Goal: Communication & Community: Answer question/provide support

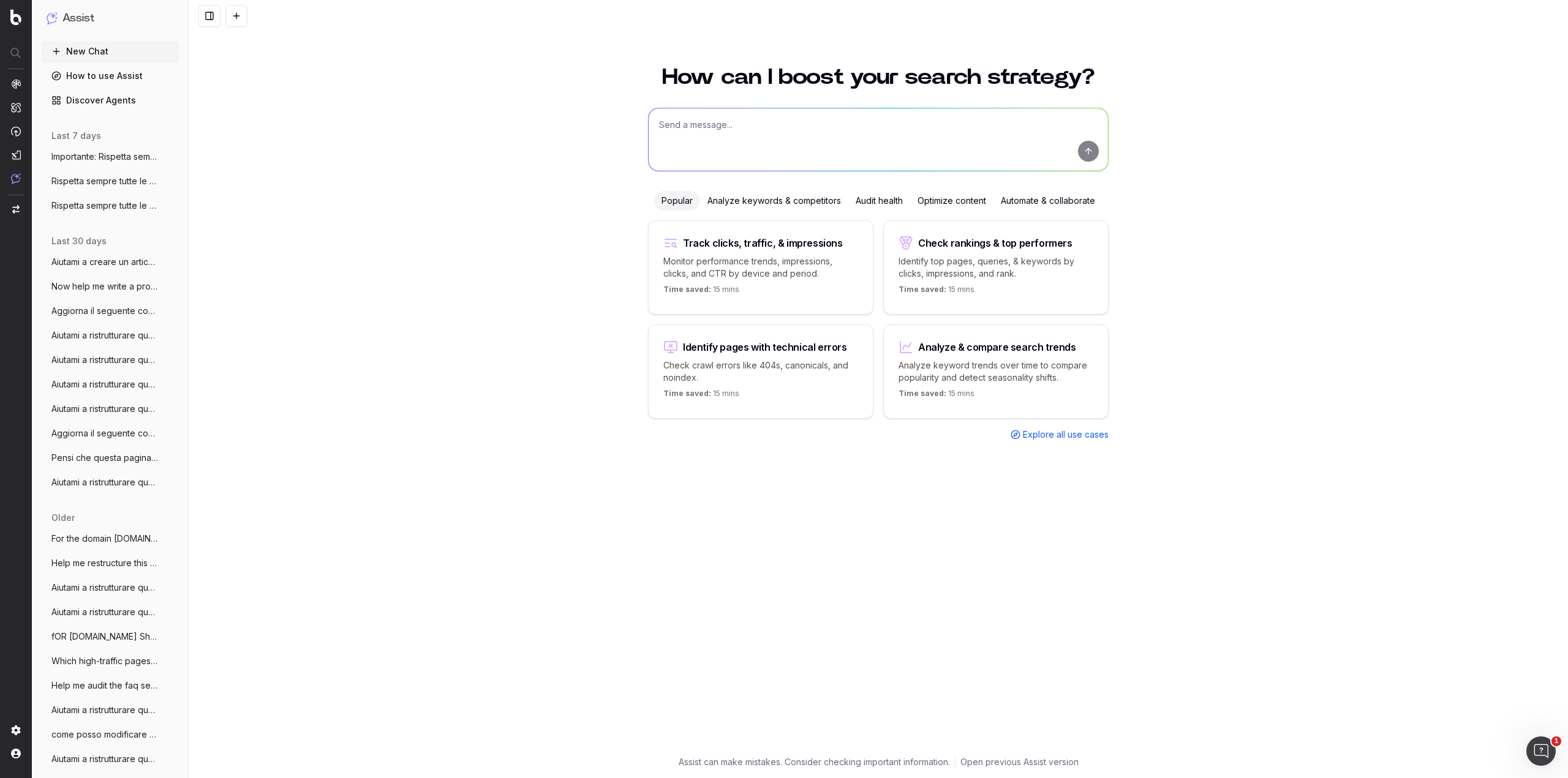
click at [901, 142] on textarea at bounding box center [879, 140] width 460 height 62
click at [1033, 124] on textarea "COme posso riscrivere questo paragrafo in questo articolo in modo che risponda …" at bounding box center [879, 140] width 460 height 62
paste textarea "Come faccio a pagare meno l'assicurazione auto?"
click at [961, 142] on textarea "COme posso riscrivere questo paragrafo in questo articolo in modo che risponda …" at bounding box center [879, 140] width 460 height 62
paste textarea "[URL][DOMAIN_NAME]"
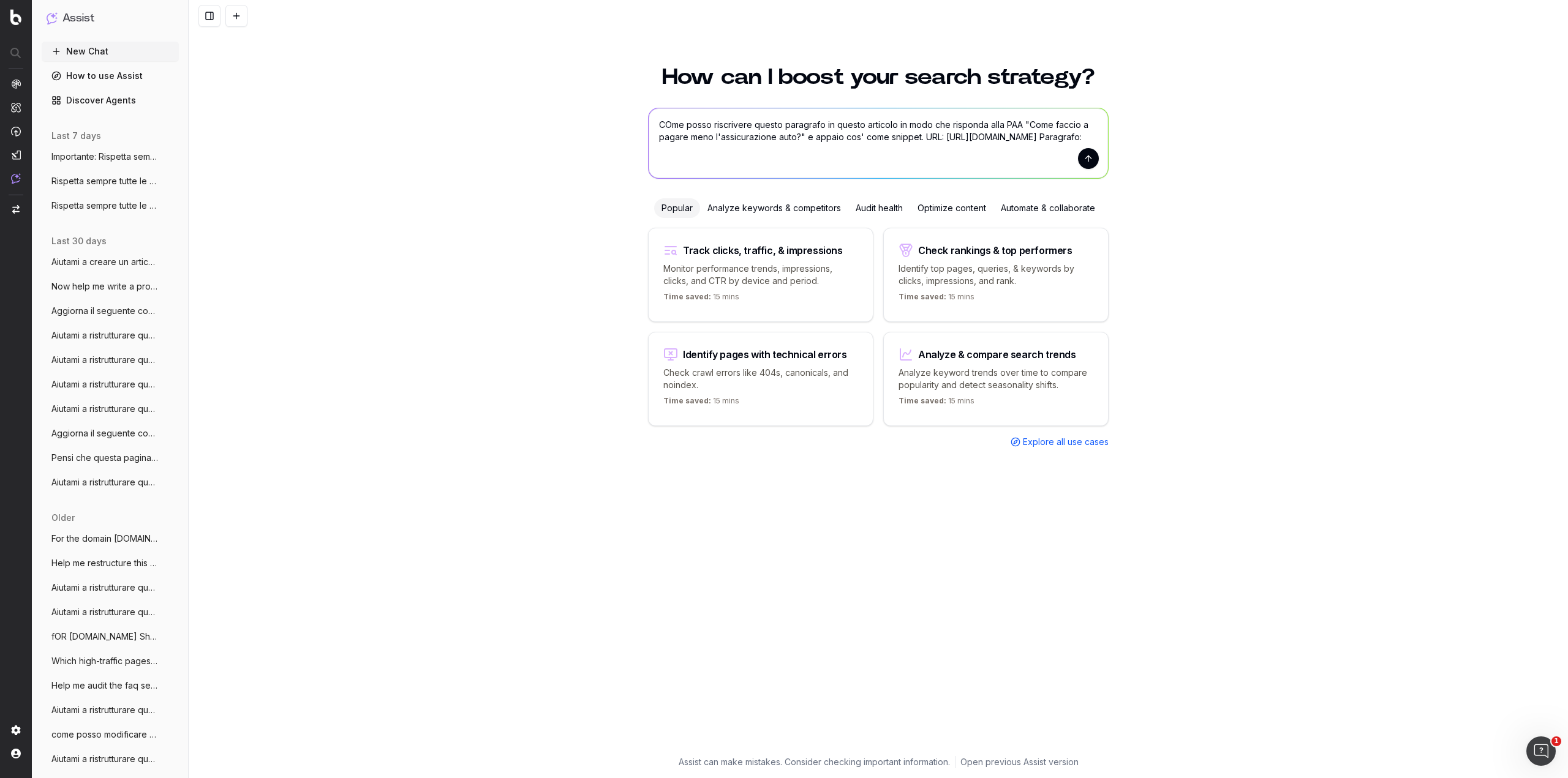
click at [1051, 167] on textarea "COme posso riscrivere questo paragrafo in questo articolo in modo che risponda …" at bounding box center [879, 143] width 460 height 69
paste textarea "Come abbassare il prezzo dell’assicurazione auto? In linea di massima, per tutt…"
type textarea "COme posso riscrivere questo paragrafo in questo articolo in modo che risponda …"
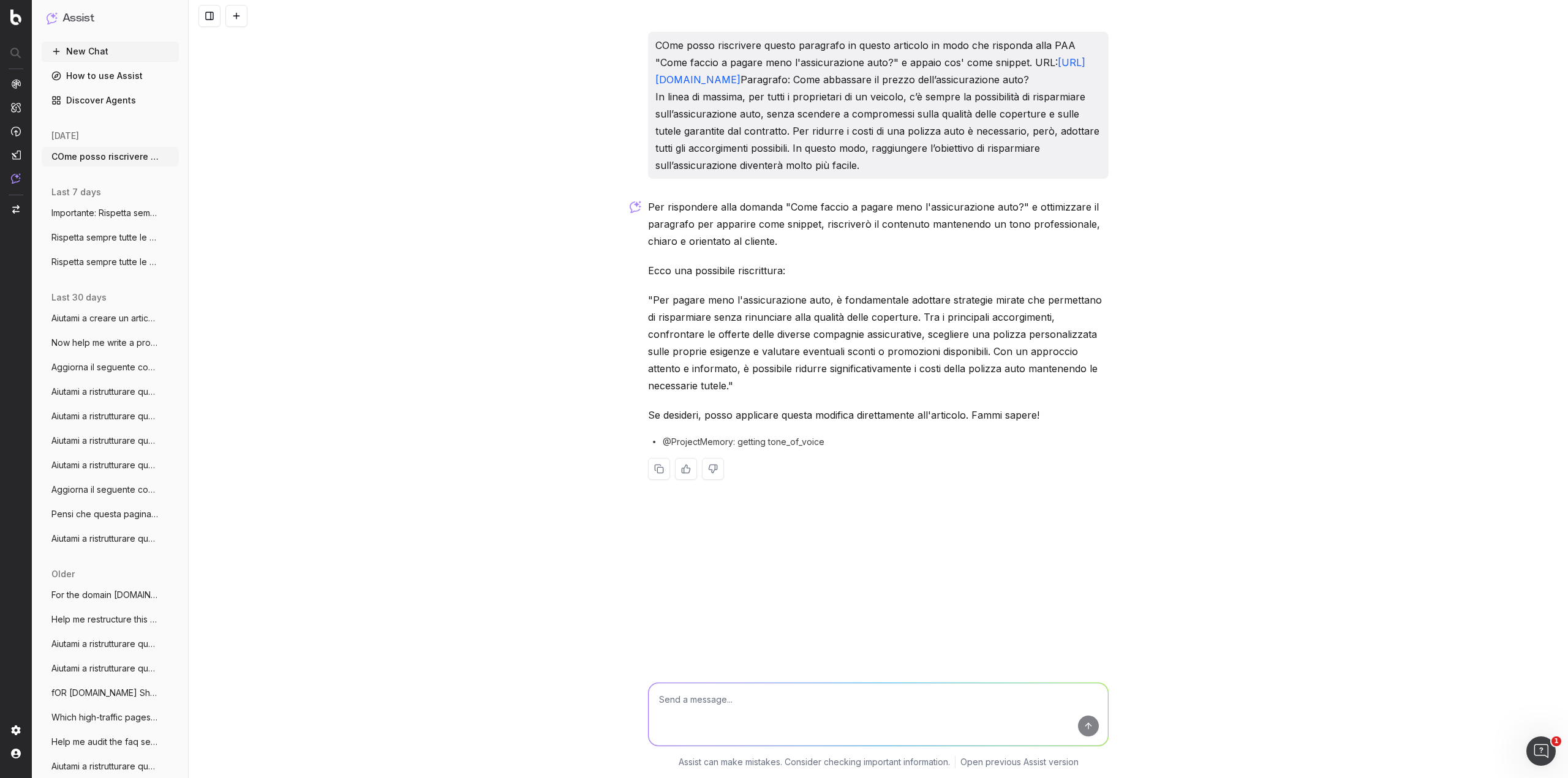
click at [870, 709] on textarea at bounding box center [879, 714] width 460 height 62
type textarea "non voglio però che sia ripetitivo rispetto al resto del contentuto del'articolo"
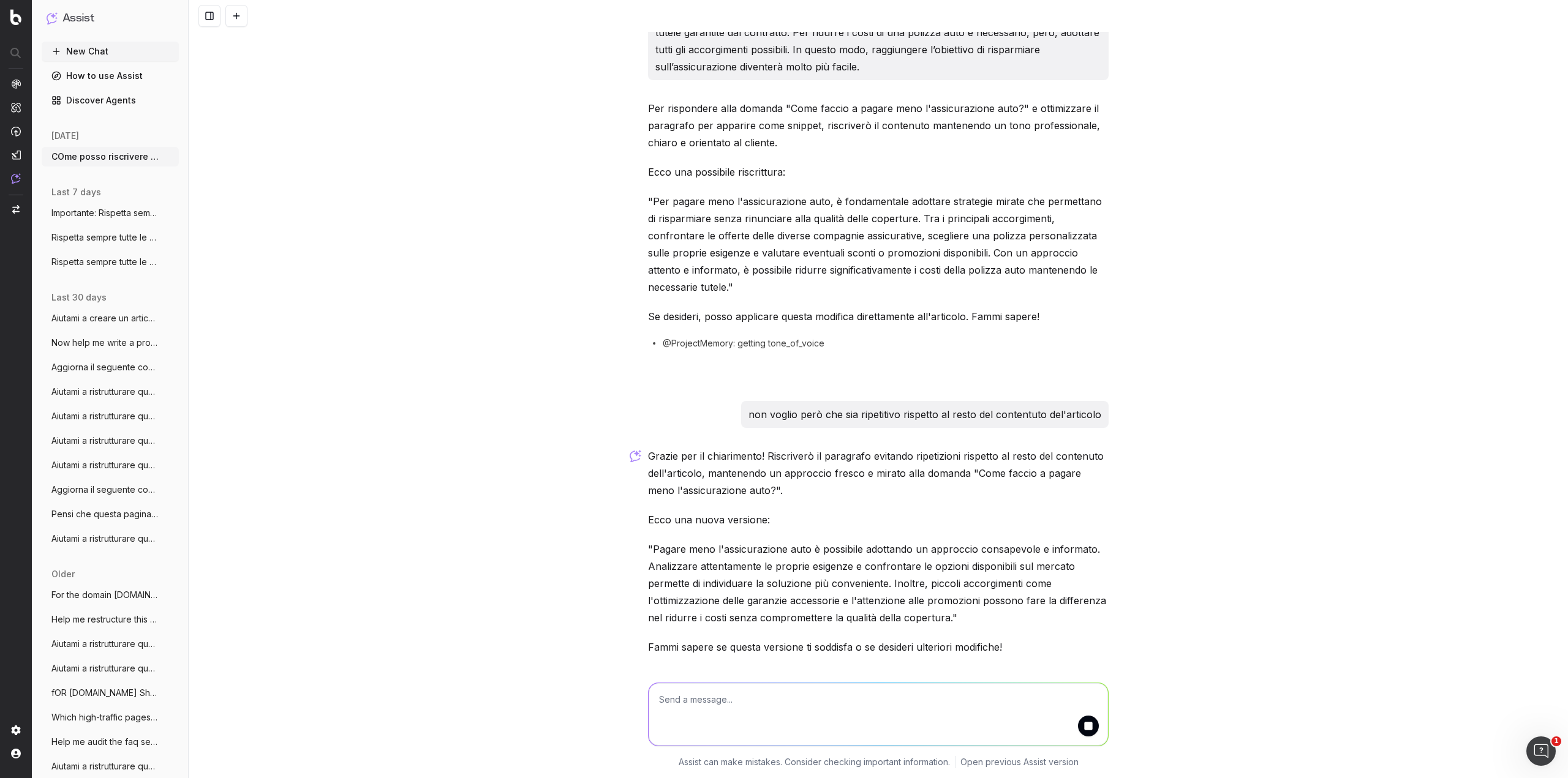
scroll to position [140, 0]
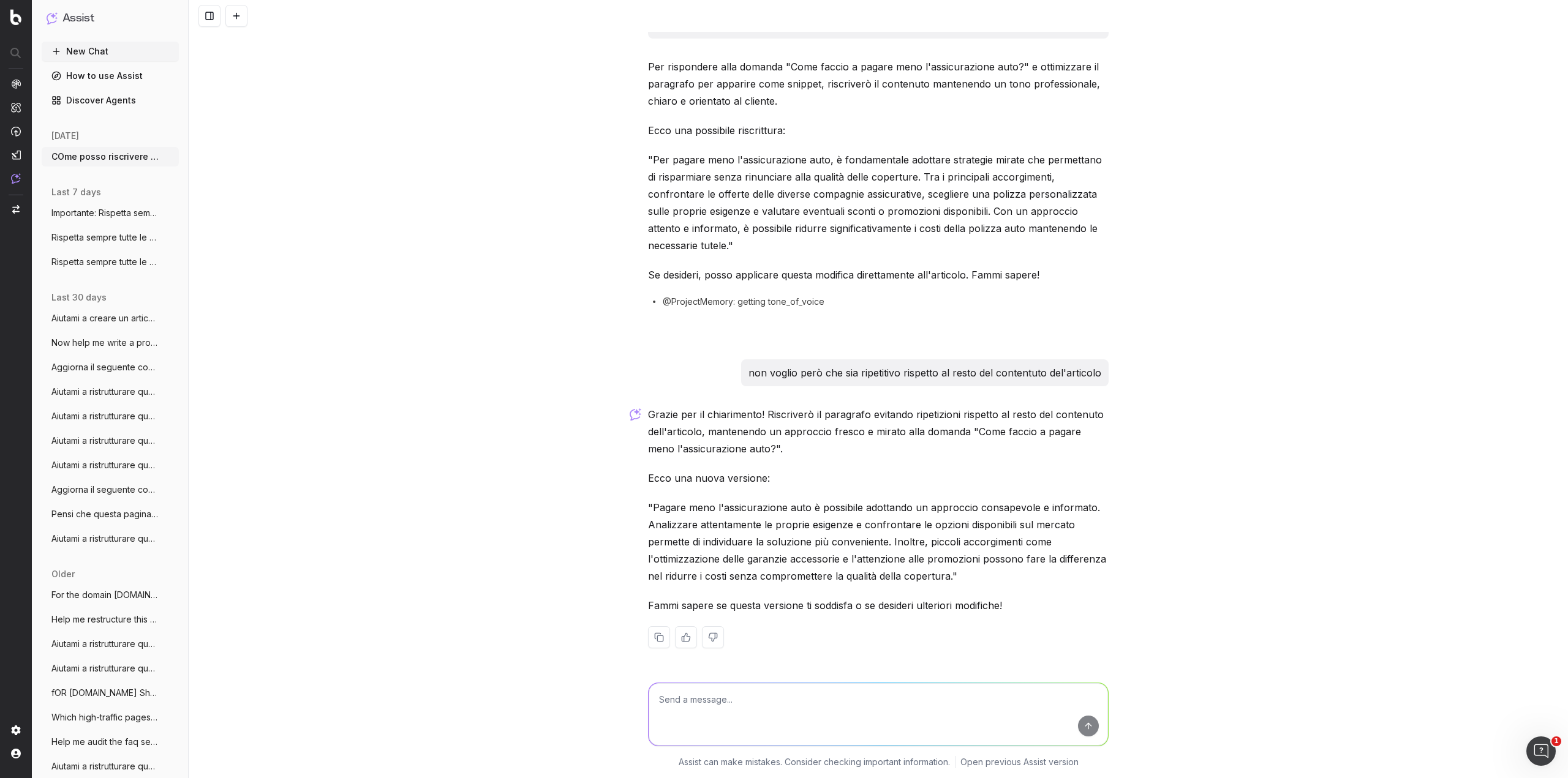
click at [773, 699] on textarea at bounding box center [879, 714] width 460 height 62
type textarea "cambieresti l'h2?"
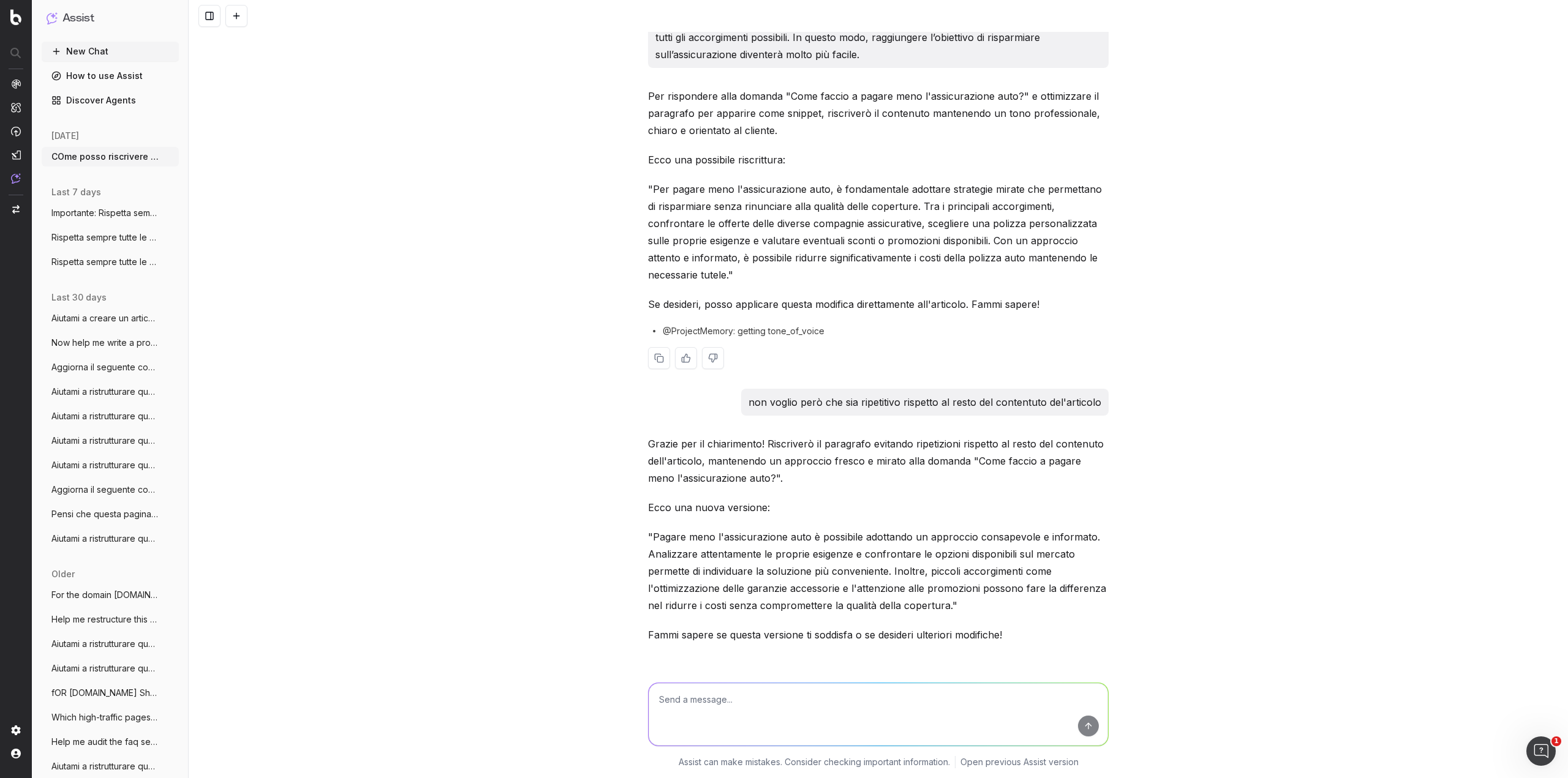
scroll to position [49, 0]
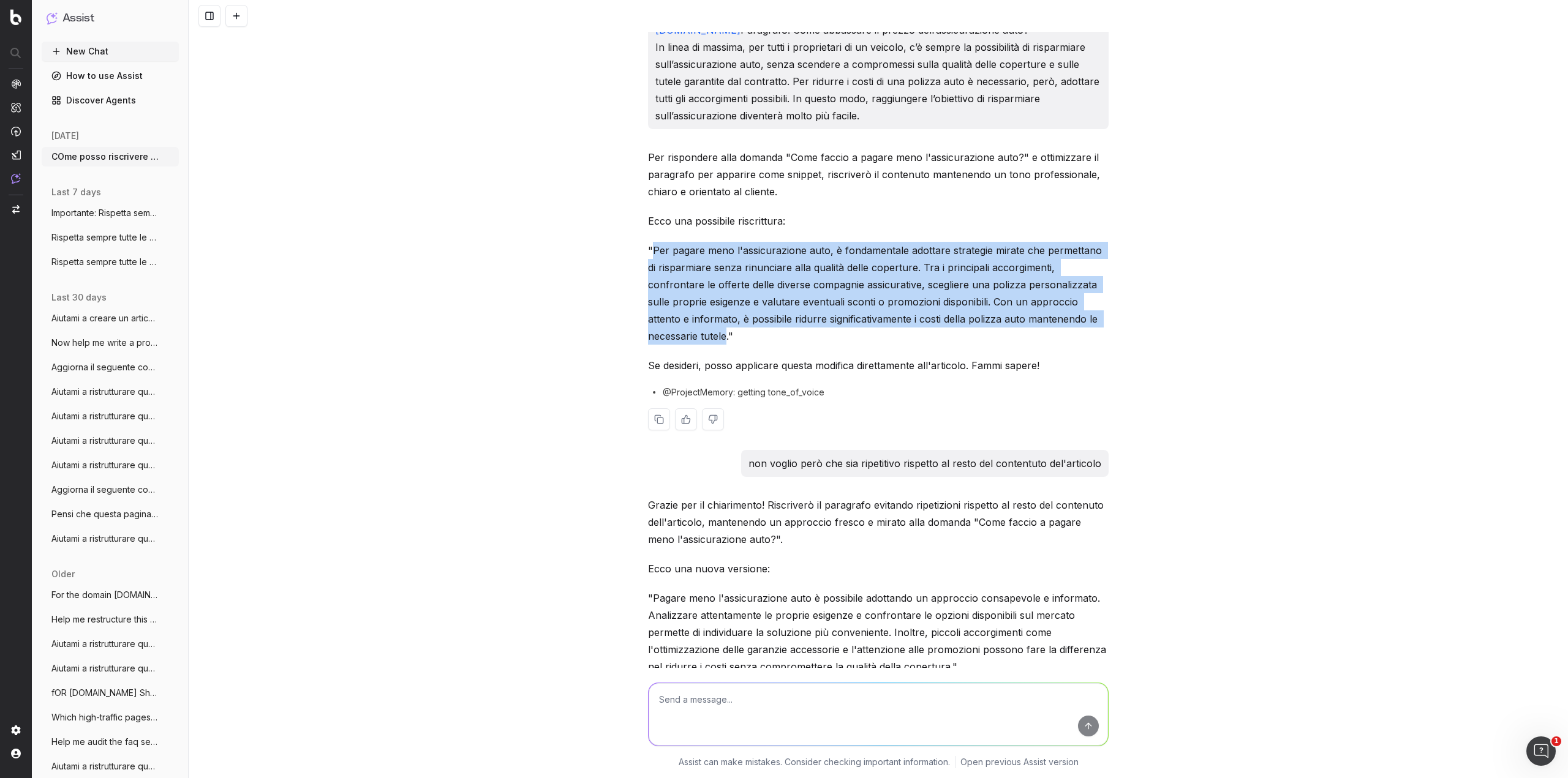
drag, startPoint x: 647, startPoint y: 267, endPoint x: 1082, endPoint y: 337, distance: 440.6
click at [1082, 337] on p ""Per pagare meno l'assicurazione auto, è fondamentale adottare strategie mirate…" at bounding box center [878, 293] width 461 height 103
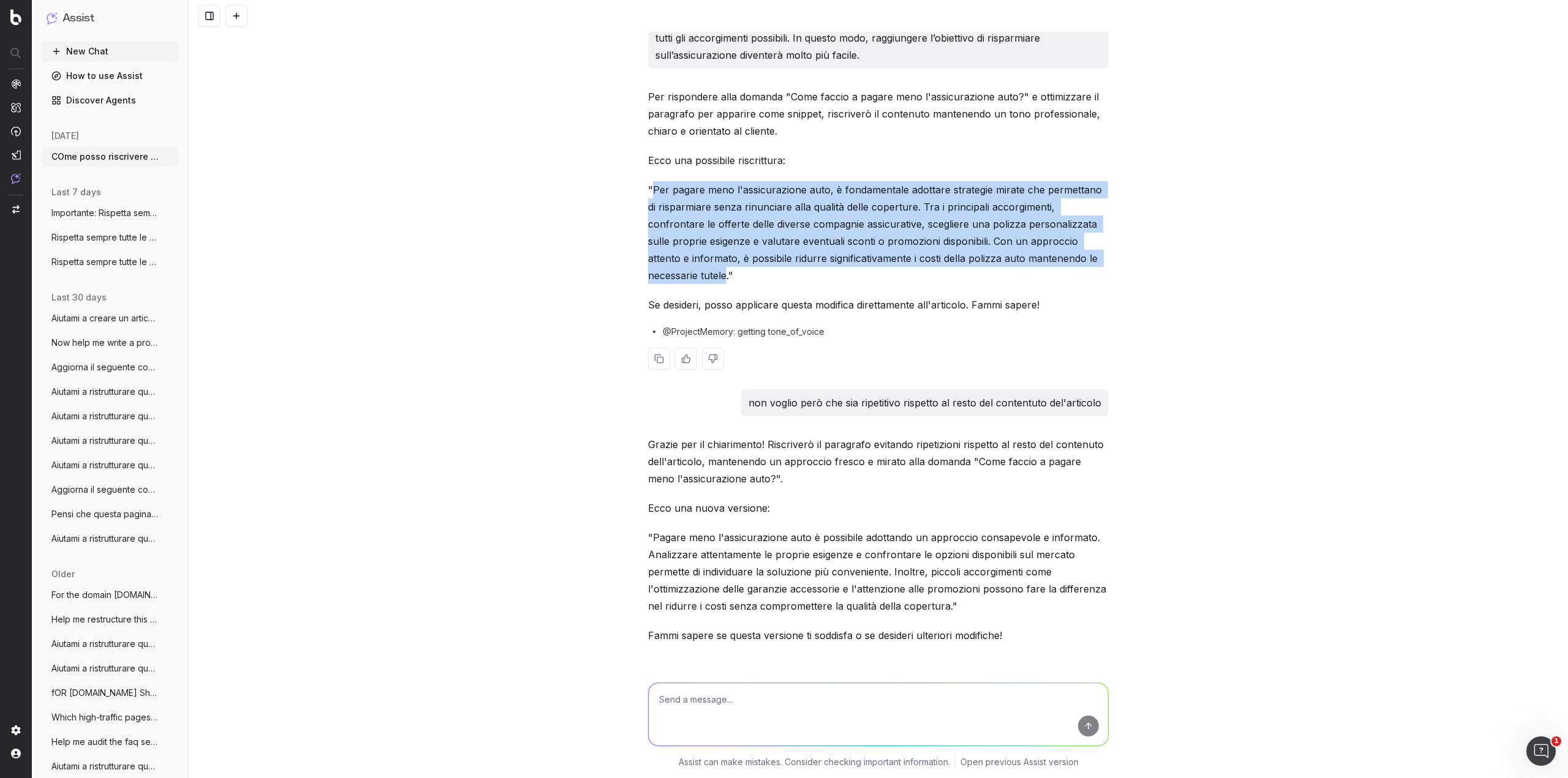
scroll to position [111, 0]
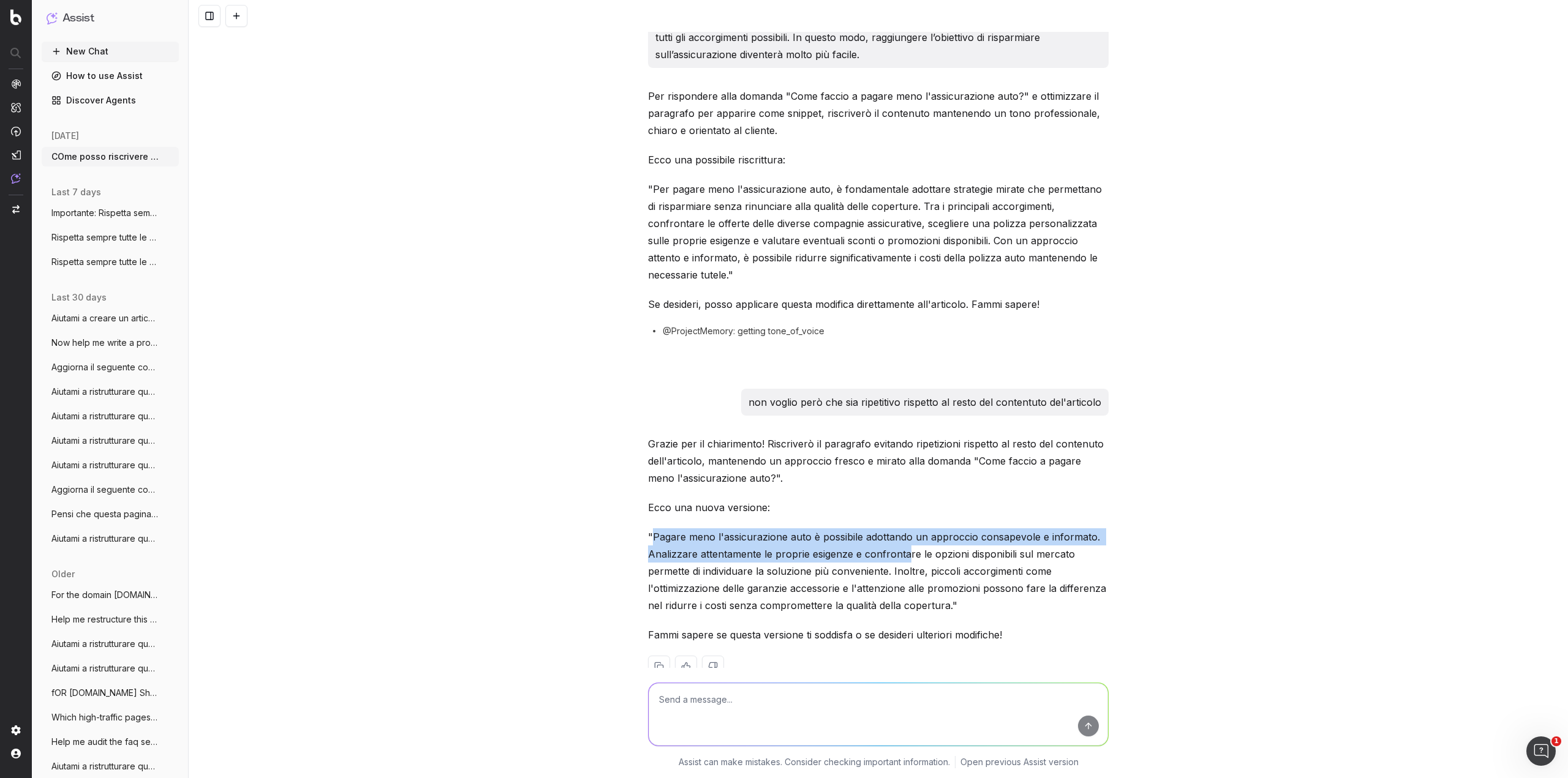
drag, startPoint x: 648, startPoint y: 535, endPoint x: 903, endPoint y: 547, distance: 255.3
click at [903, 547] on p ""Pagare meno l'assicurazione auto è possibile adottando un approccio consapevol…" at bounding box center [878, 571] width 461 height 85
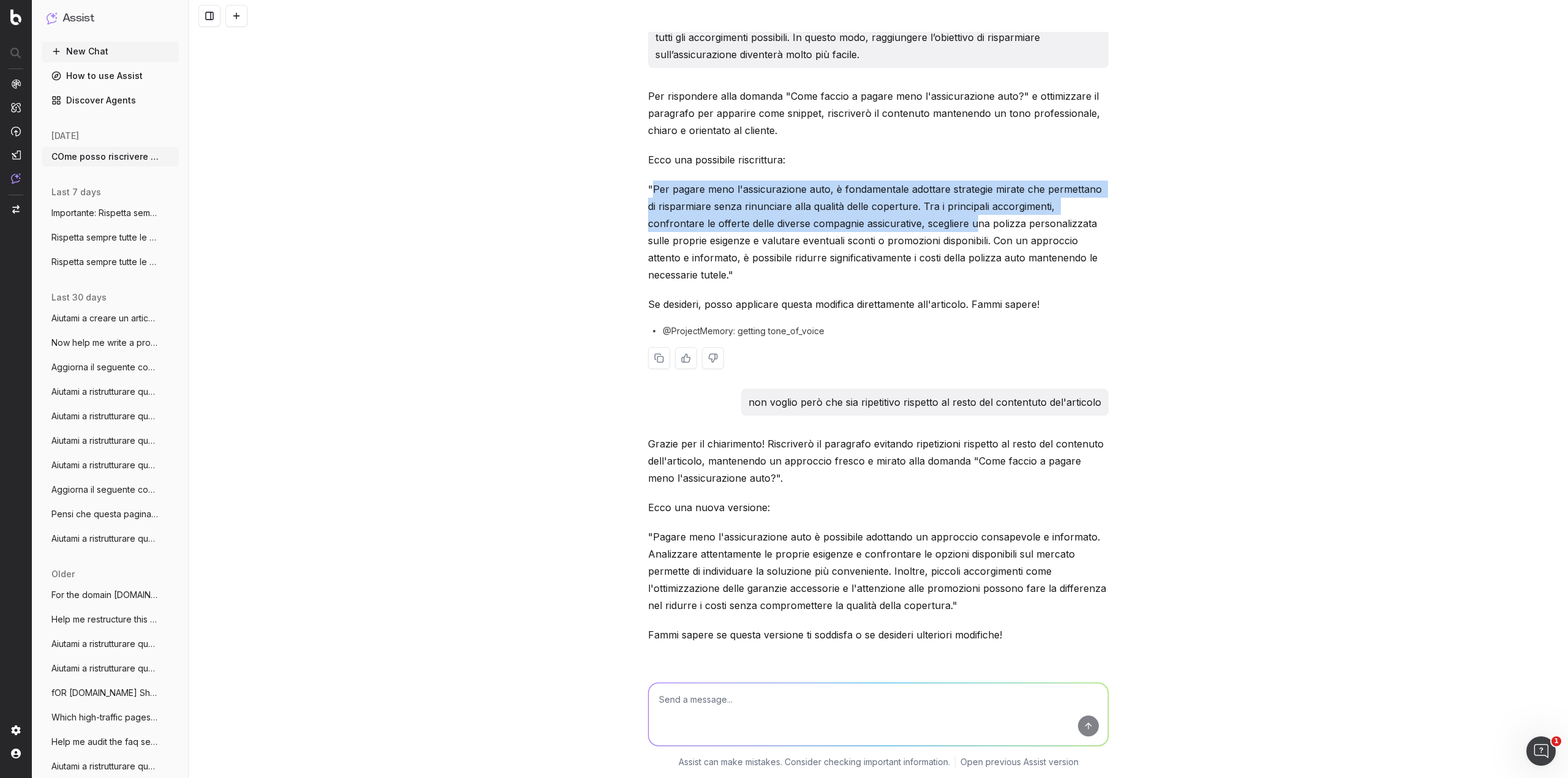
drag, startPoint x: 651, startPoint y: 203, endPoint x: 915, endPoint y: 247, distance: 267.6
click at [915, 247] on p ""Per pagare meno l'assicurazione auto, è fondamentale adottare strategie mirate…" at bounding box center [878, 231] width 461 height 103
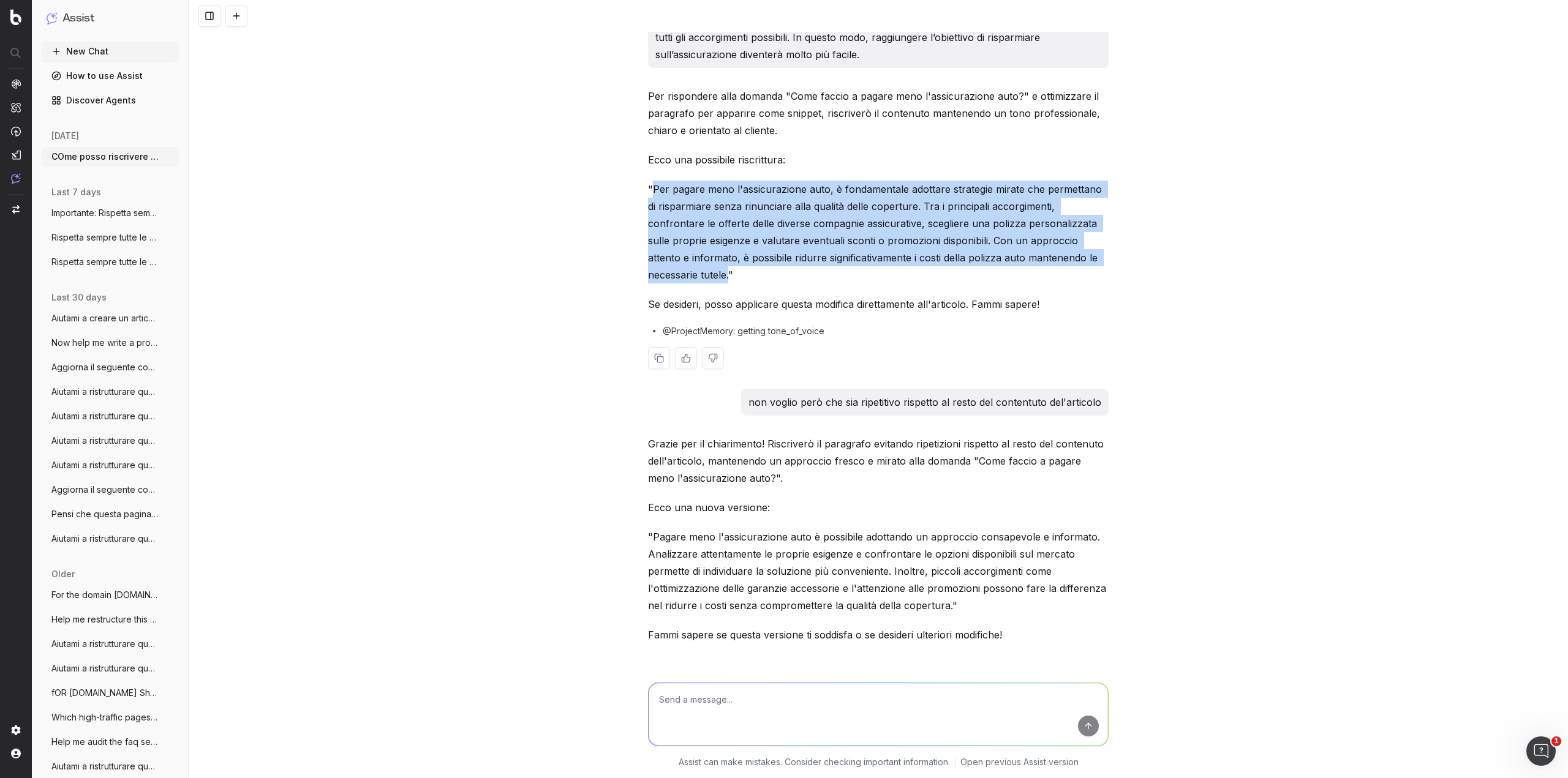
drag, startPoint x: 1085, startPoint y: 277, endPoint x: 648, endPoint y: 211, distance: 442.0
click at [648, 211] on p ""Per pagare meno l'assicurazione auto, è fondamentale adottare strategie mirate…" at bounding box center [878, 231] width 461 height 103
copy p "Per pagare meno l'assicurazione auto, è fondamentale adottare strategie mirate …"
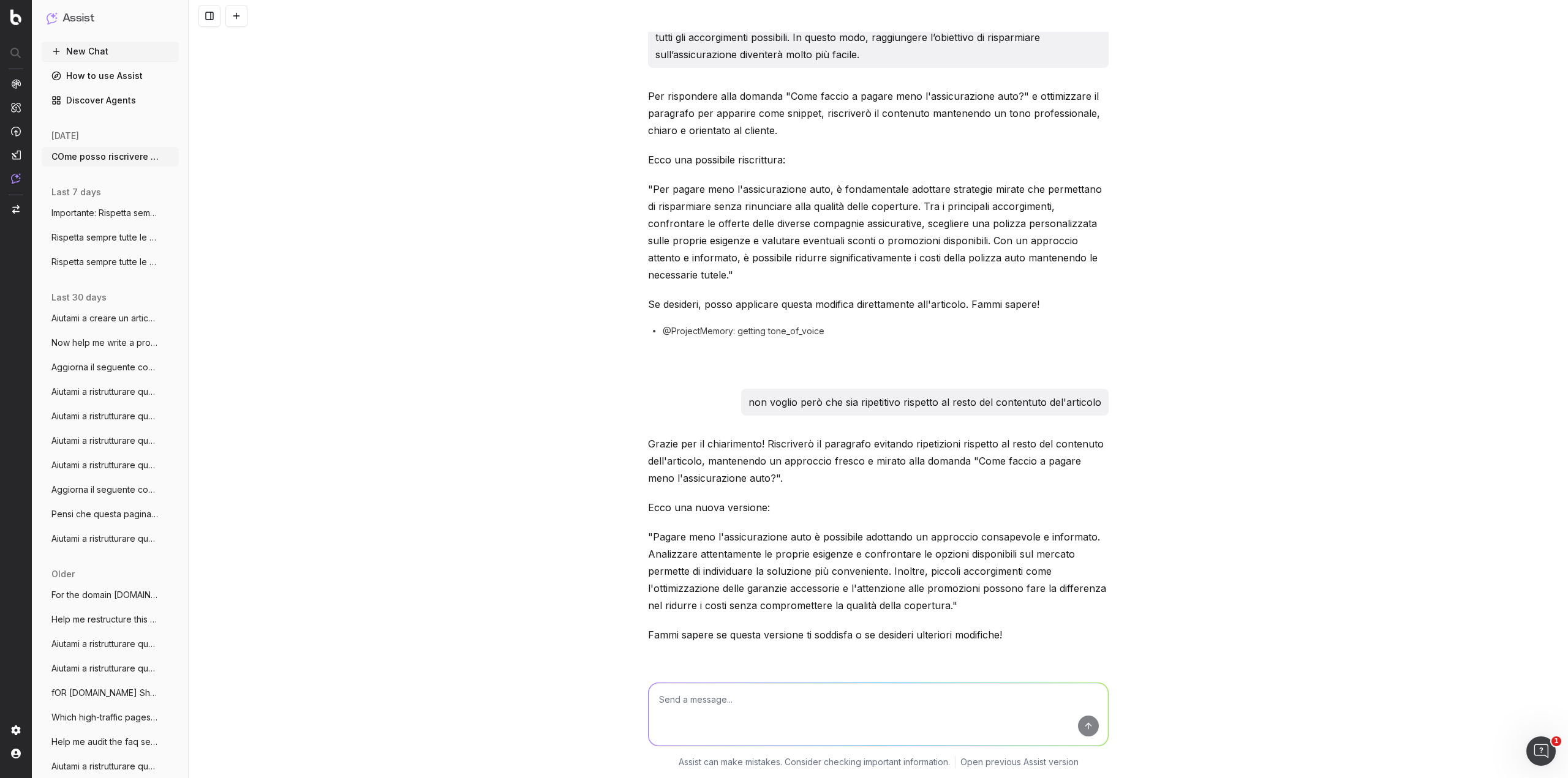
click at [908, 697] on textarea at bounding box center [879, 714] width 460 height 62
paste textarea "Come pagare meno l’assicurazione auto? Per risparmiare sull’assicurazione auto …"
type textarea "Come pagare meno l’assicurazione auto? Per risparmiare sull’assicurazione auto …"
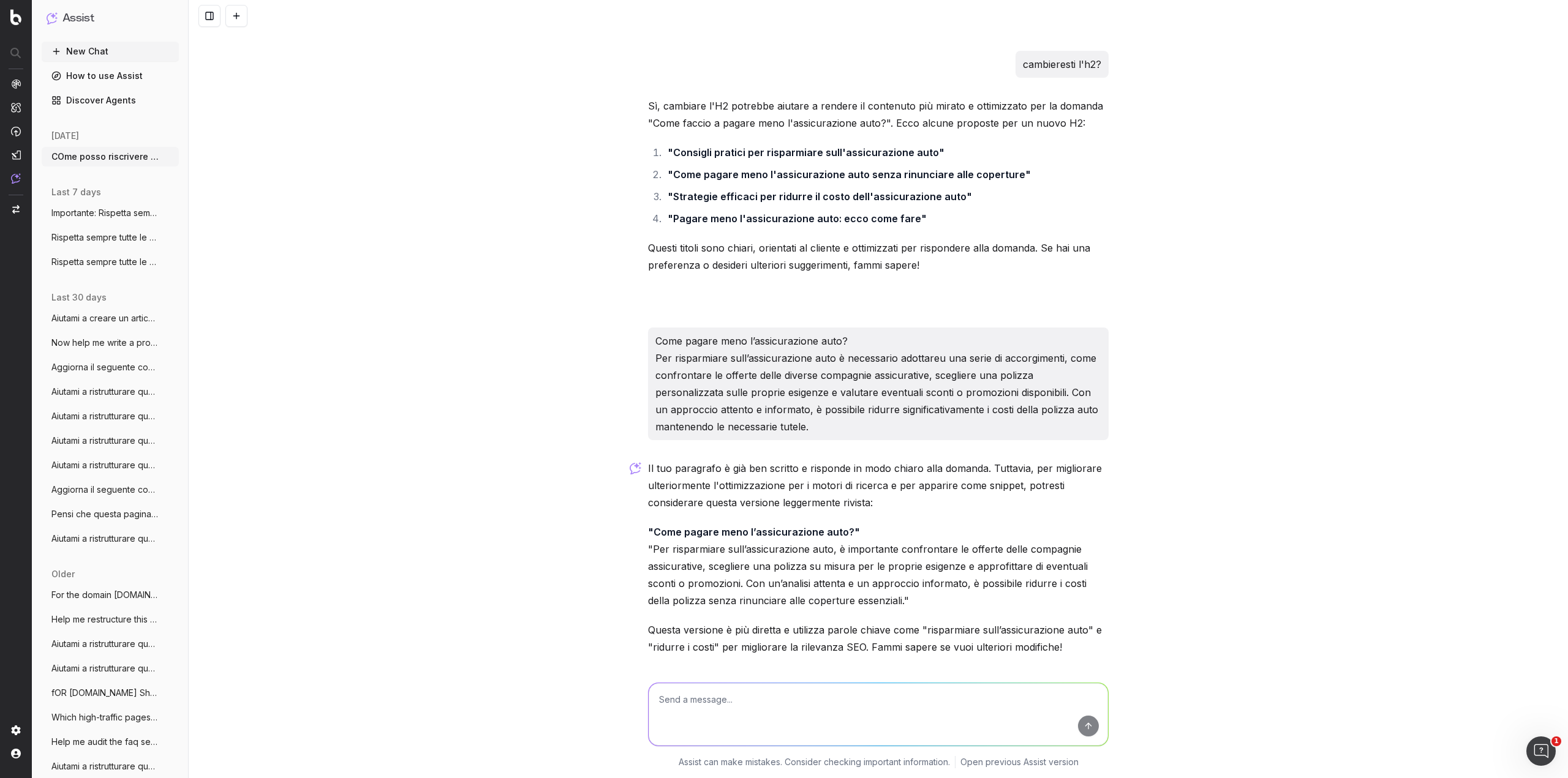
scroll to position [799, 0]
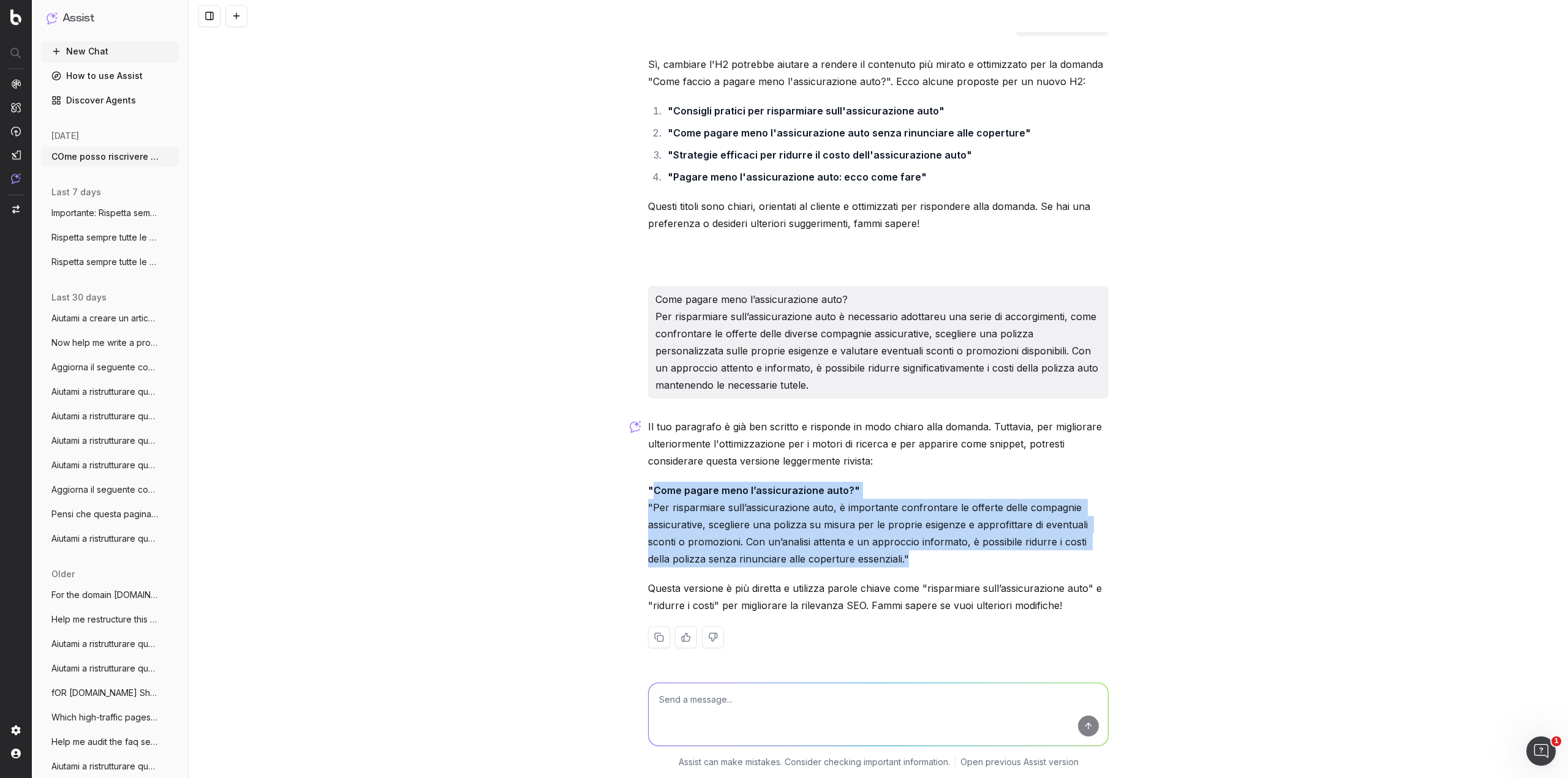
drag, startPoint x: 649, startPoint y: 491, endPoint x: 912, endPoint y: 556, distance: 270.9
click at [912, 556] on p ""Come pagare meno l’assicurazione auto?" "Per risparmiare sull’assicurazione au…" at bounding box center [878, 524] width 461 height 85
copy p "Come pagare meno l’assicurazione auto?" "Per risparmiare sull’assicurazione aut…"
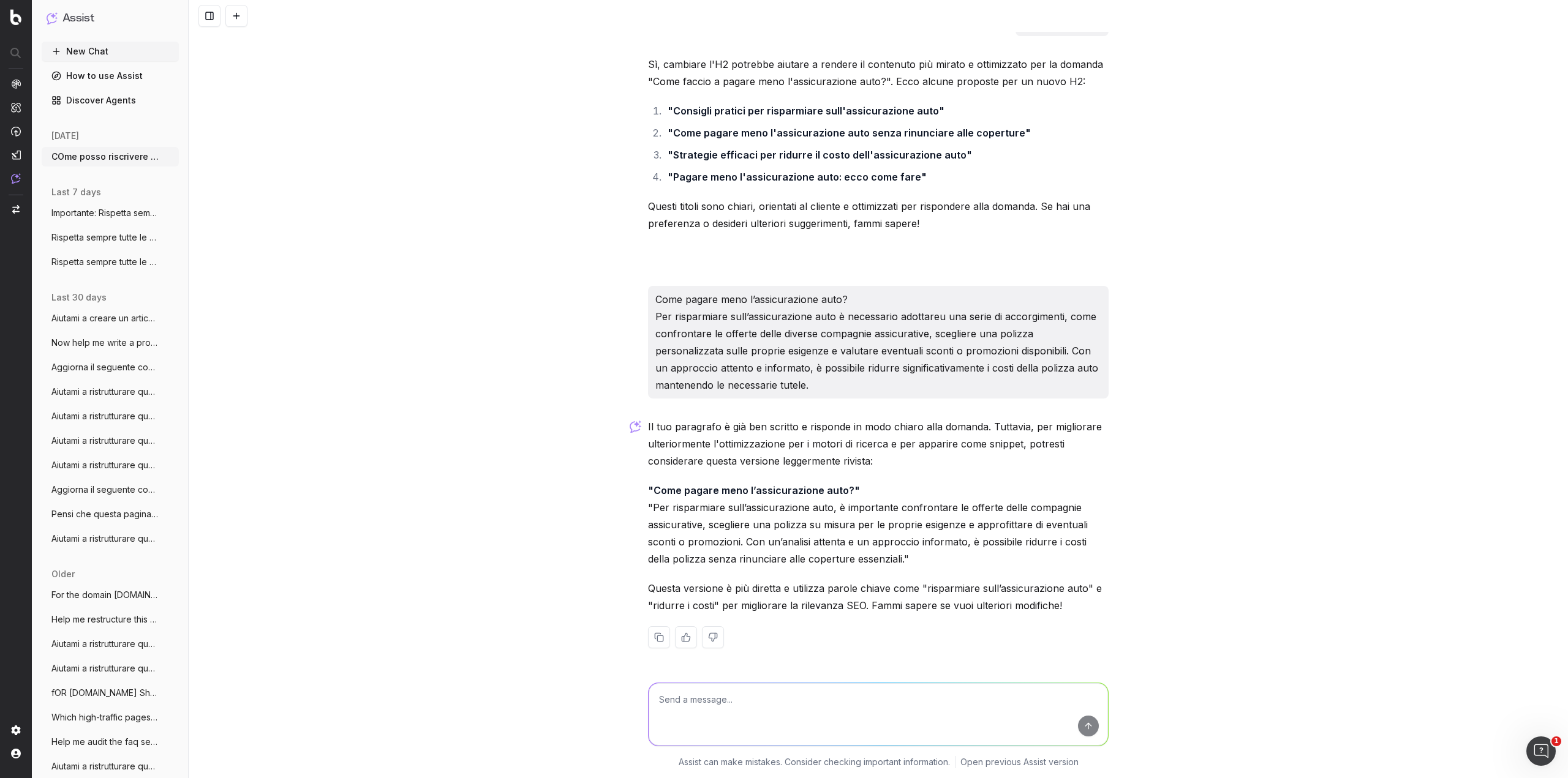
click at [800, 687] on textarea at bounding box center [879, 714] width 460 height 62
paste textarea "Come pagare meno l’assicurazione auto?" "Per risparmiare sull’assicurazione aut…"
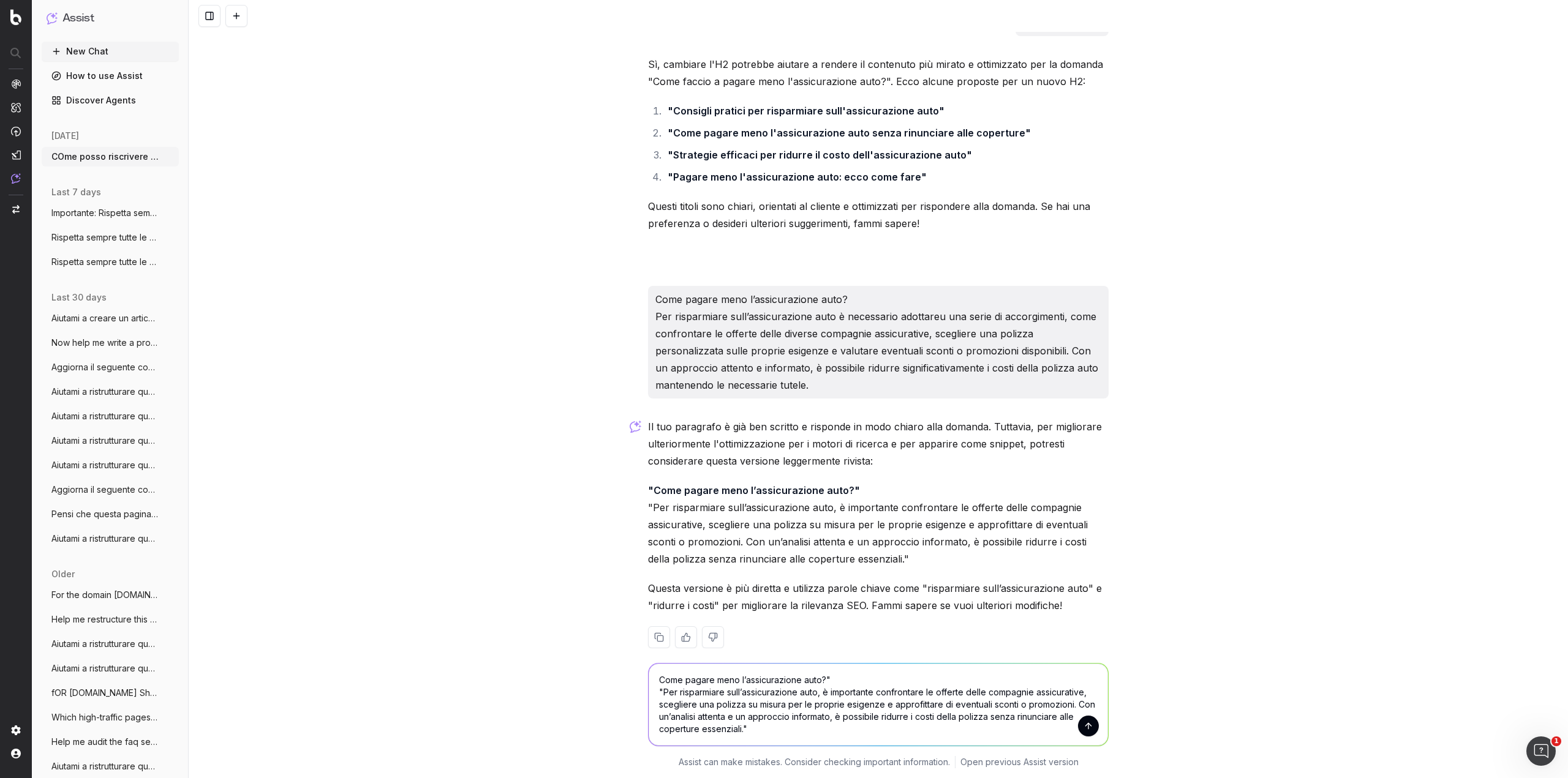
scroll to position [819, 0]
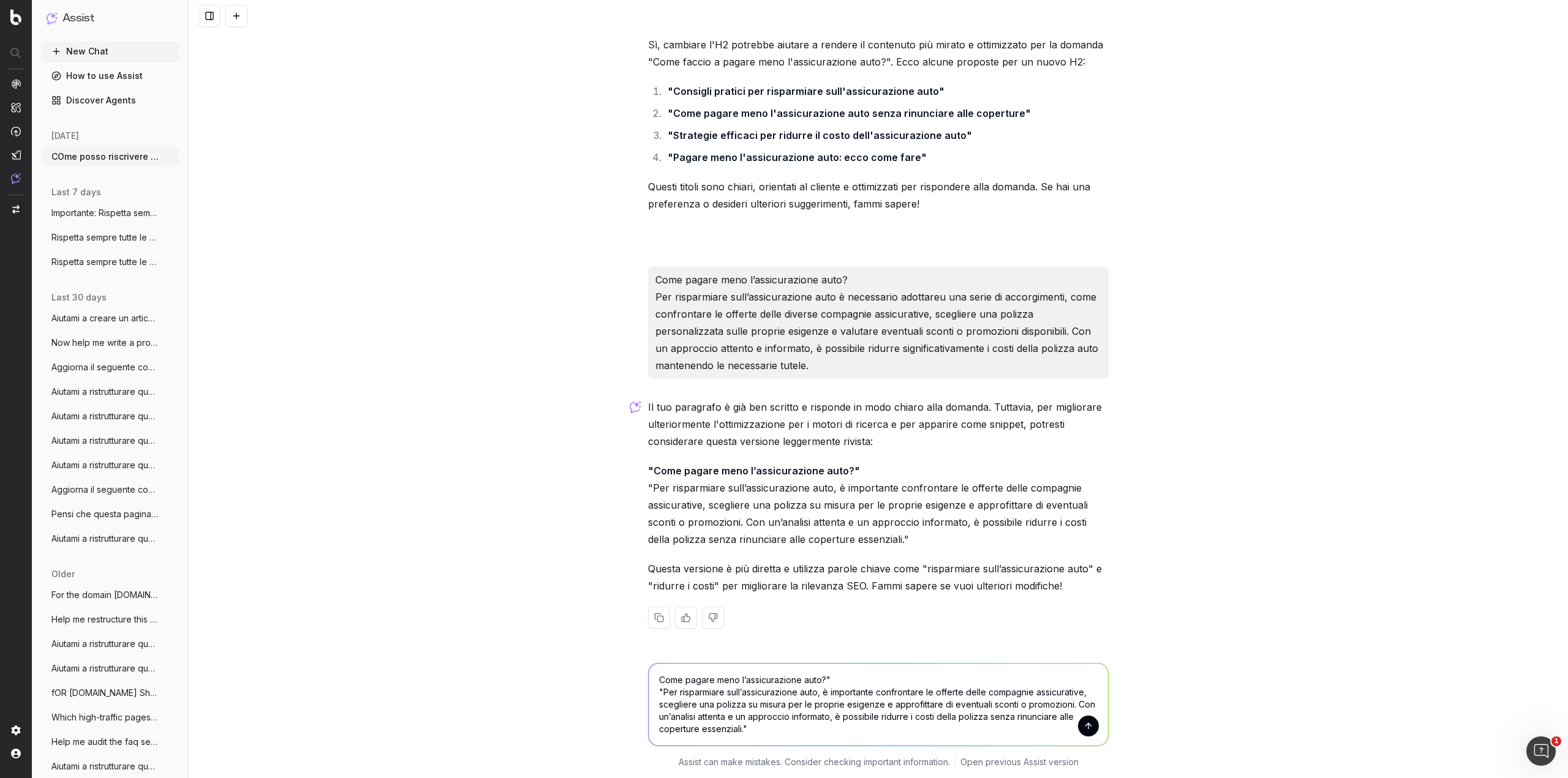
click at [659, 689] on textarea "Come pagare meno l’assicurazione auto?" "Per risparmiare sull’assicurazione aut…" at bounding box center [879, 705] width 460 height 82
click at [762, 729] on textarea "Come pagare meno l’assicurazione auto?" Per risparmiare sull’assicurazione auto…" at bounding box center [879, 705] width 460 height 82
click at [1016, 702] on textarea "Come pagare meno l’assicurazione auto?" Per risparmiare sull’assicurazione auto…" at bounding box center [879, 705] width 460 height 82
click at [938, 705] on textarea "Come pagare meno l’assicurazione auto?" Per risparmiare sull’assicurazione auto…" at bounding box center [879, 705] width 460 height 82
click at [1065, 707] on textarea "Come pagare meno l’assicurazione auto?" Per risparmiare sull’assicurazione auto…" at bounding box center [879, 705] width 460 height 82
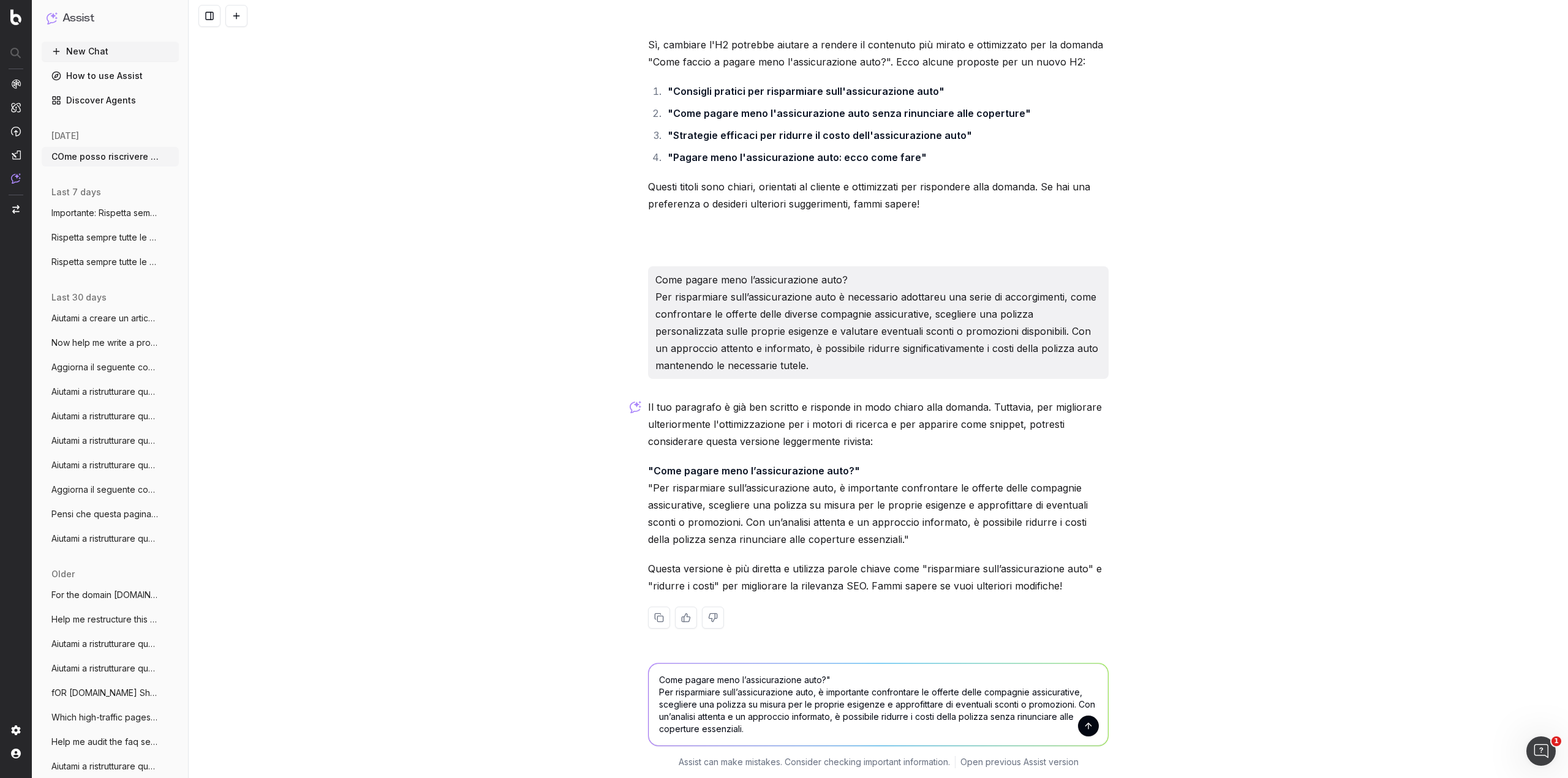
drag, startPoint x: 769, startPoint y: 730, endPoint x: 655, endPoint y: 661, distance: 133.3
click at [655, 661] on div "Come pagare meno l’assicurazione auto?" Per risparmiare sull’assicurazione auto…" at bounding box center [878, 702] width 470 height 108
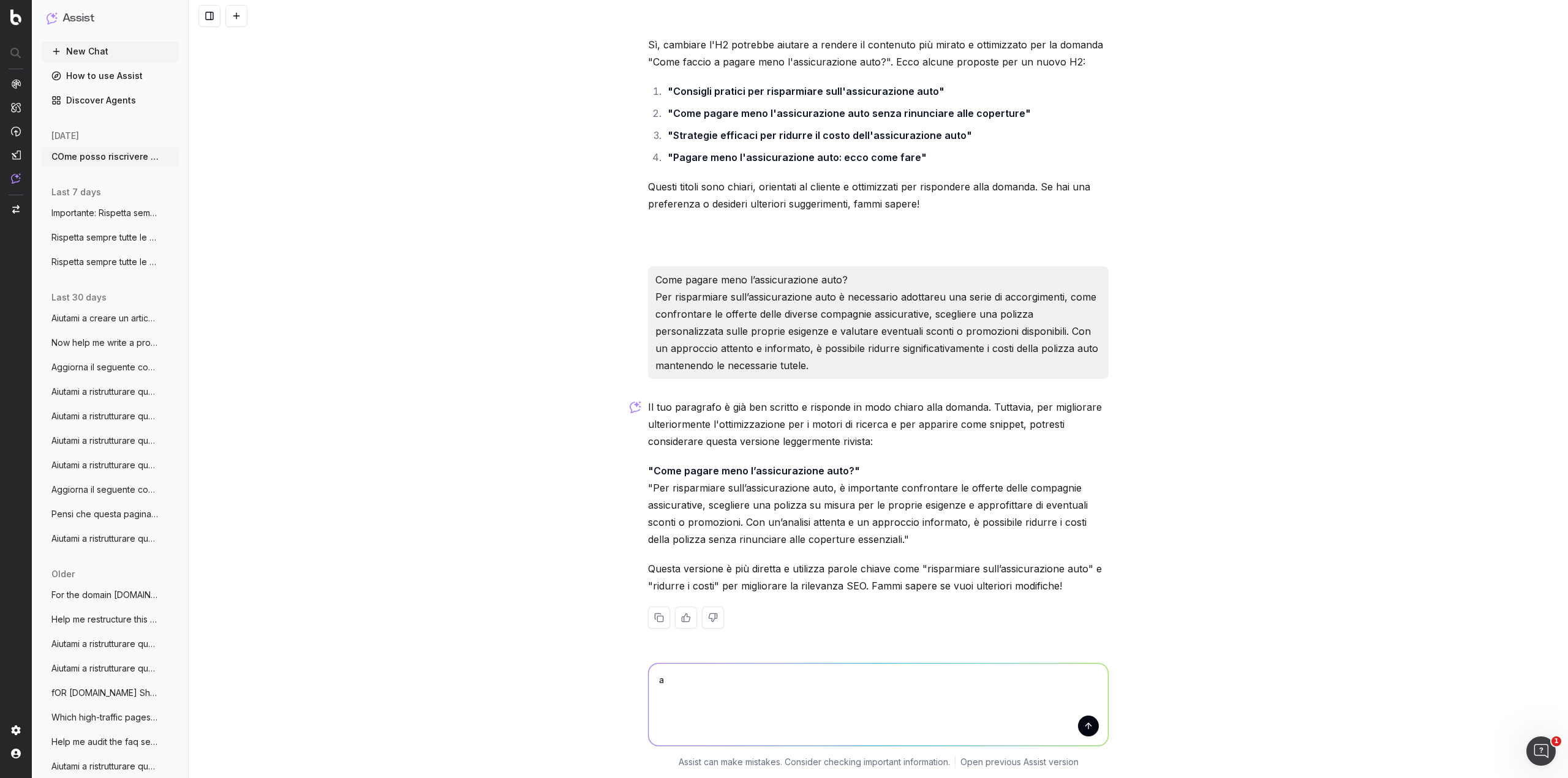
scroll to position [799, 0]
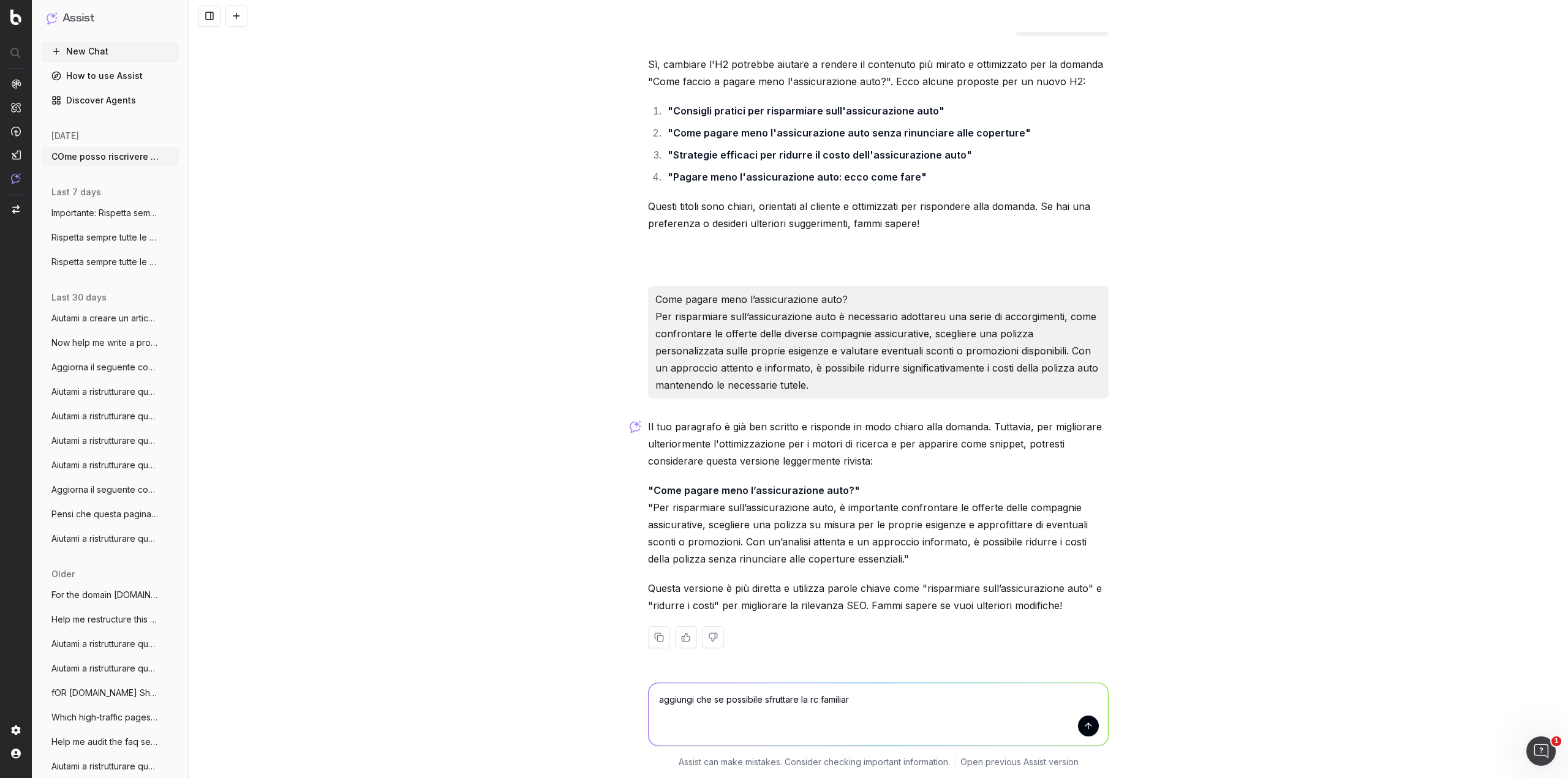
type textarea "aggiungi che se possibile sfruttare la rc familiare"
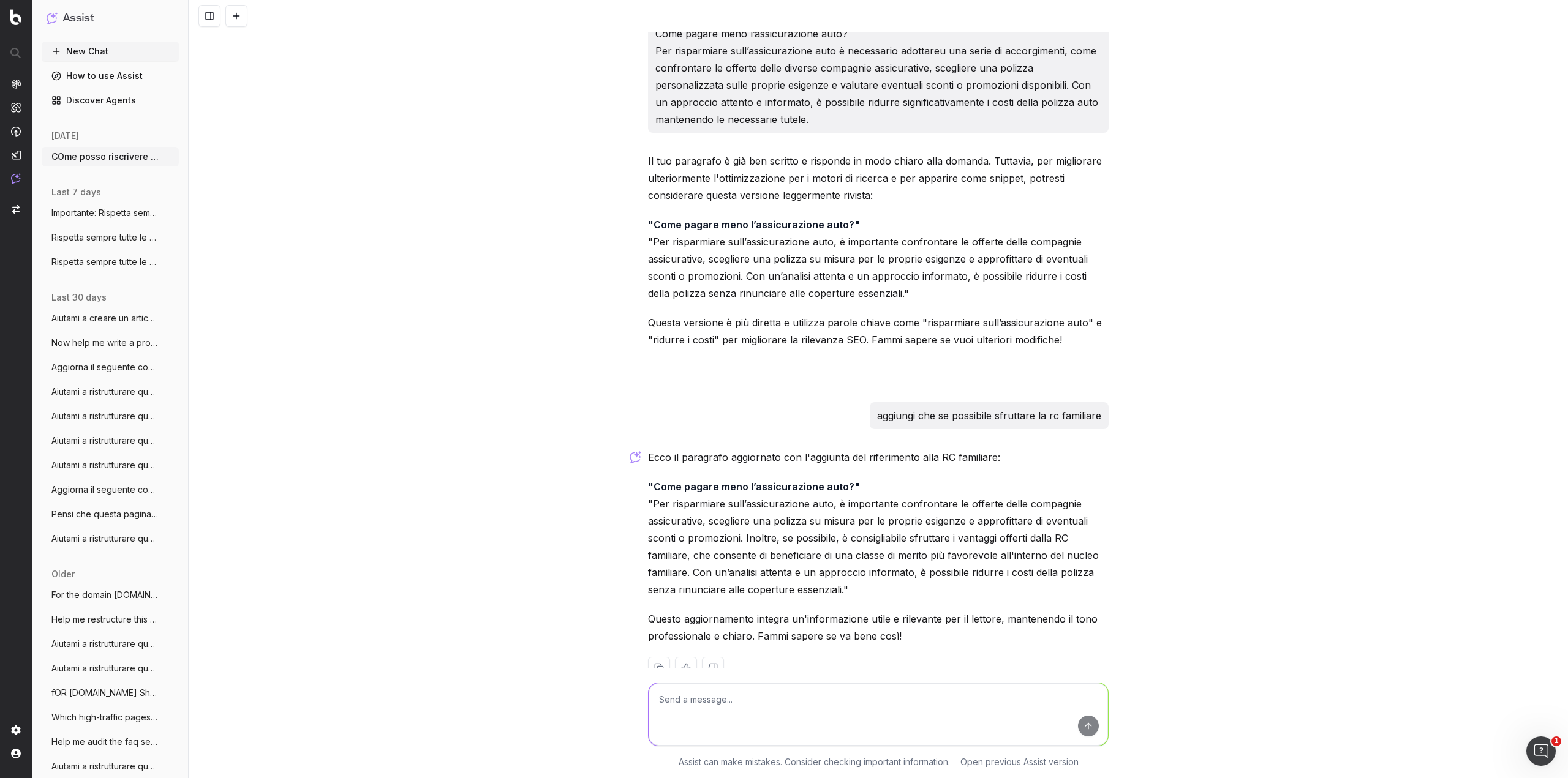
scroll to position [1064, 0]
type textarea "aggiungilo alla lista nella prima frase, non in una nuova"
click at [707, 699] on textarea at bounding box center [879, 714] width 460 height 62
type textarea "aggiungilo nella prima frase alla lista, non in una frase nuova"
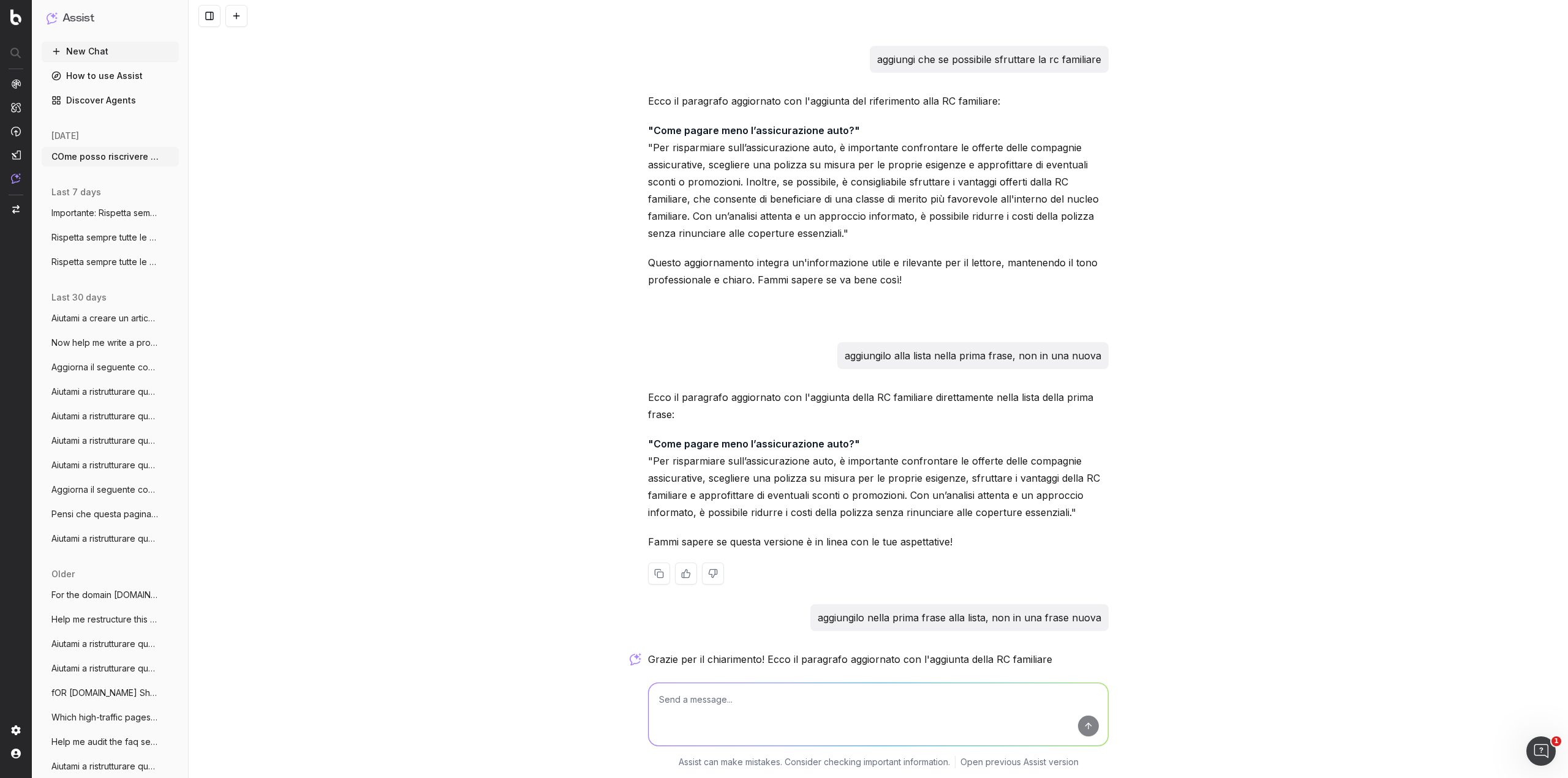
scroll to position [1422, 0]
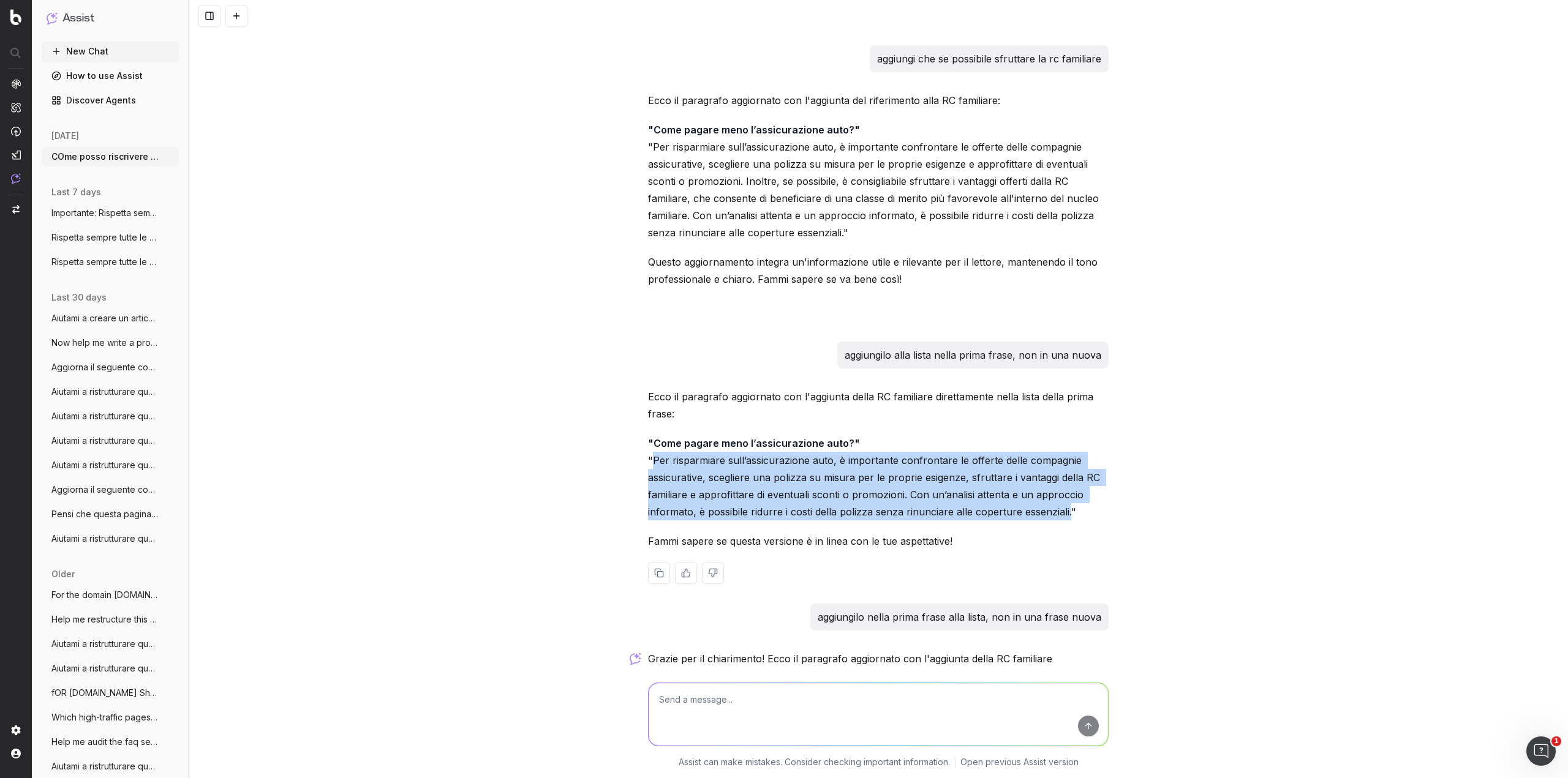
drag, startPoint x: 1064, startPoint y: 511, endPoint x: 651, endPoint y: 464, distance: 415.7
click at [651, 464] on p ""Come pagare meno l’assicurazione auto?" "Per risparmiare sull’assicurazione au…" at bounding box center [878, 477] width 461 height 85
copy p "Per risparmiare sull’assicurazione auto, è importante confrontare le offerte de…"
